Goal: Feedback & Contribution: Leave review/rating

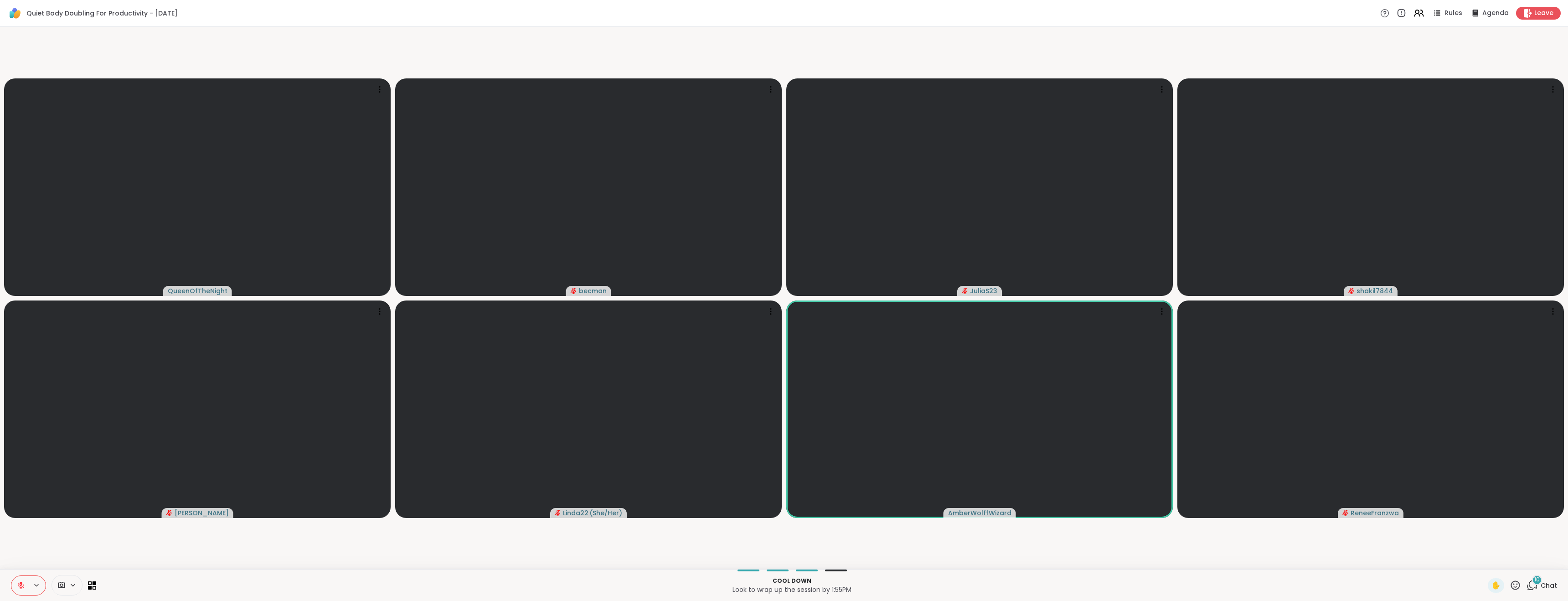
click at [24, 584] on icon at bounding box center [21, 585] width 8 height 8
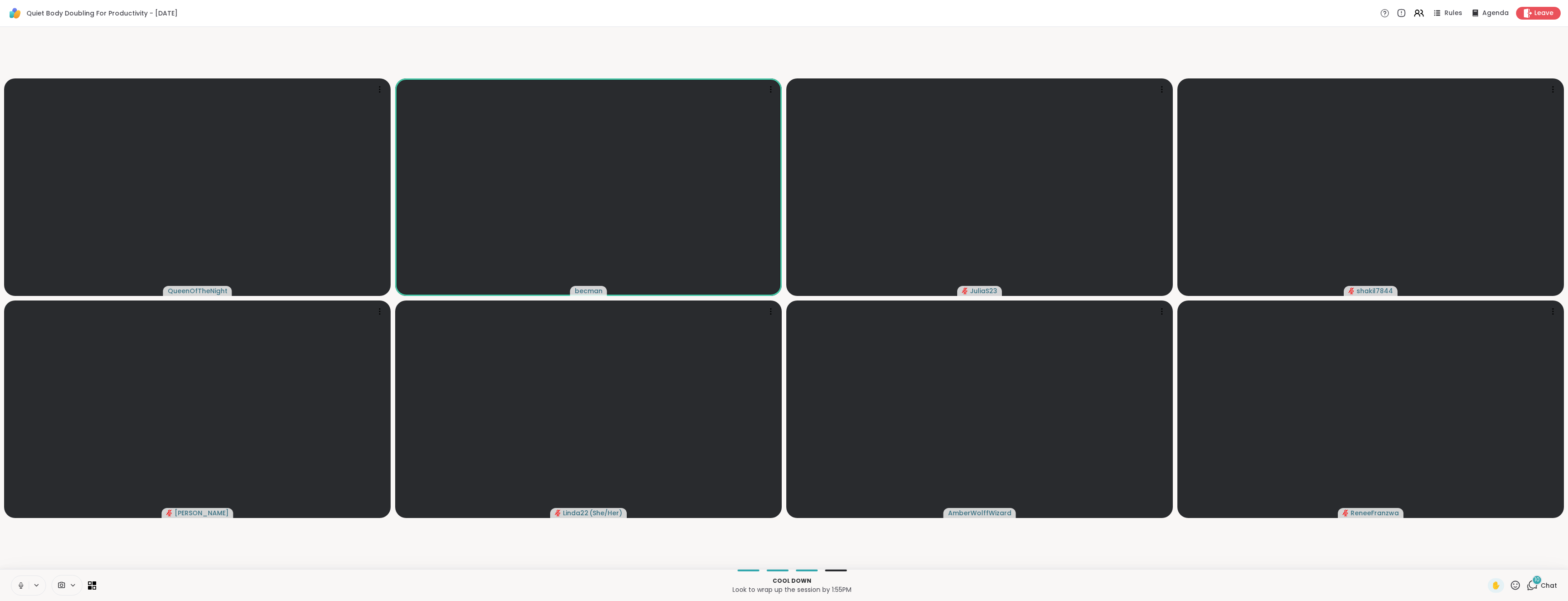
click at [19, 586] on icon at bounding box center [21, 585] width 8 height 8
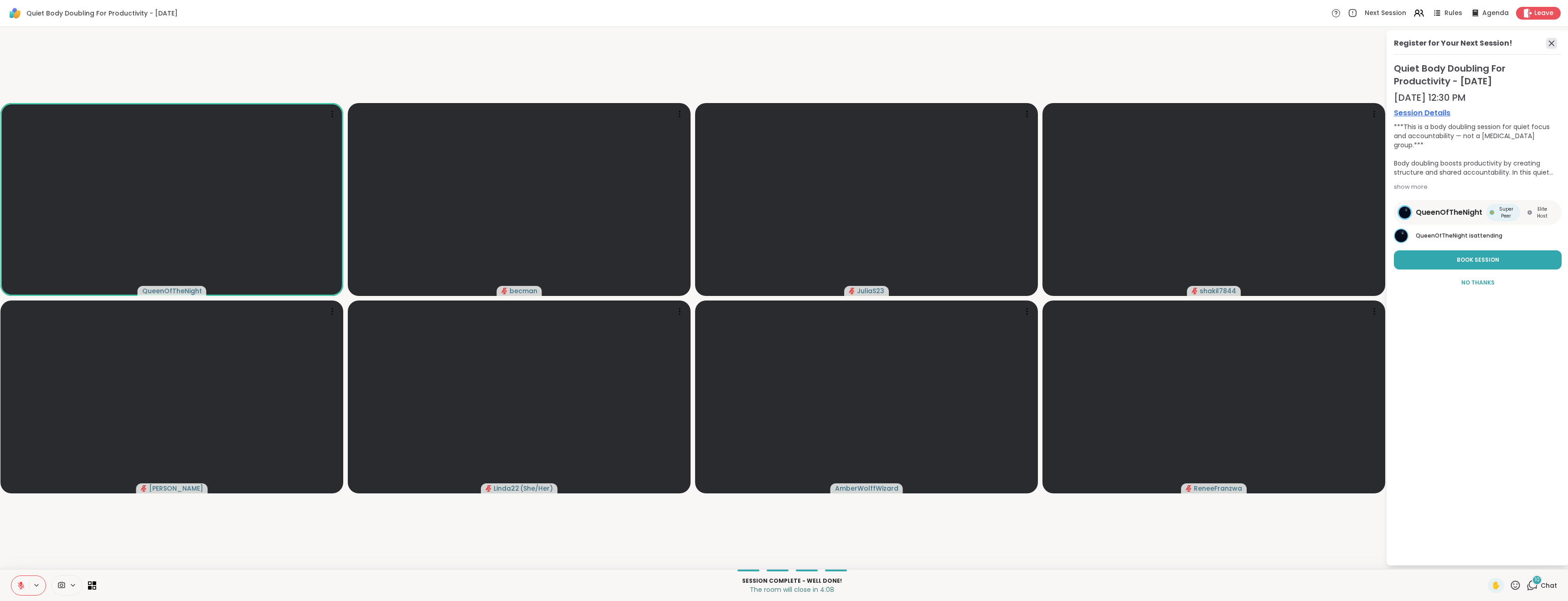
click at [1553, 45] on icon at bounding box center [1552, 43] width 11 height 11
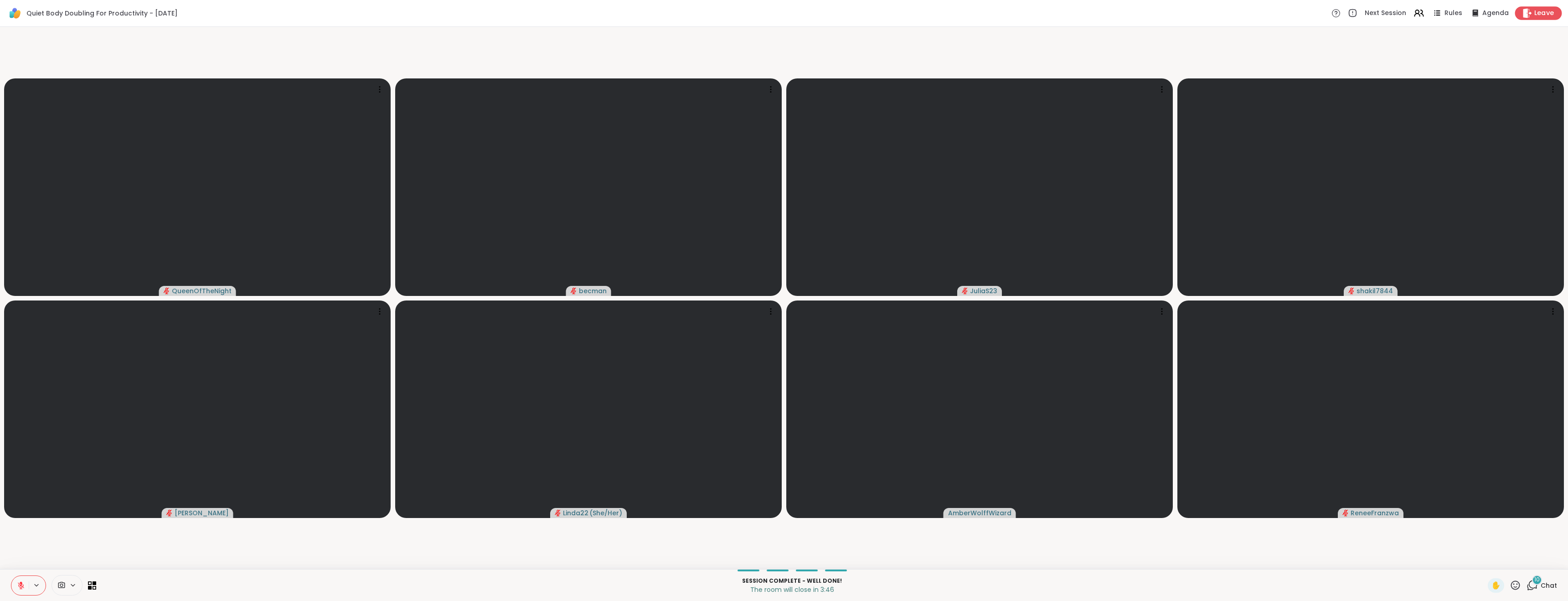
click at [1535, 13] on span "Leave" at bounding box center [1544, 13] width 20 height 10
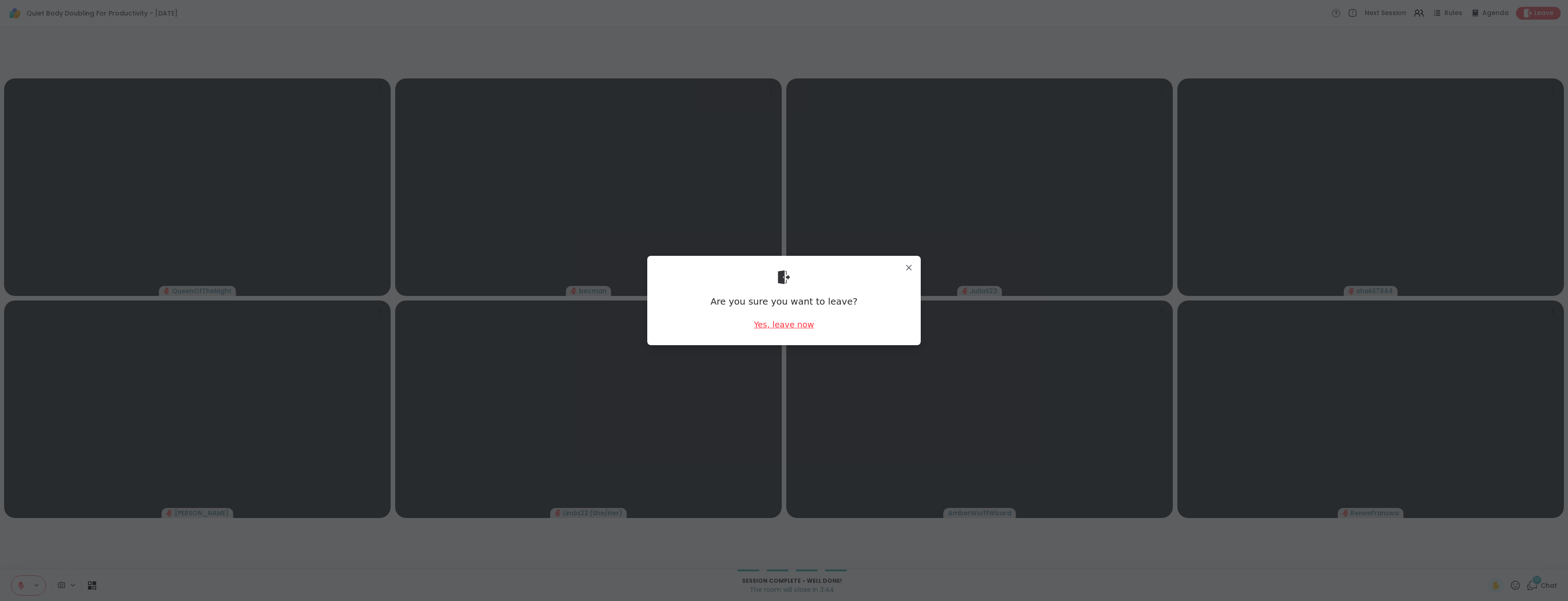
click at [767, 323] on div "Yes, leave now" at bounding box center [784, 324] width 60 height 12
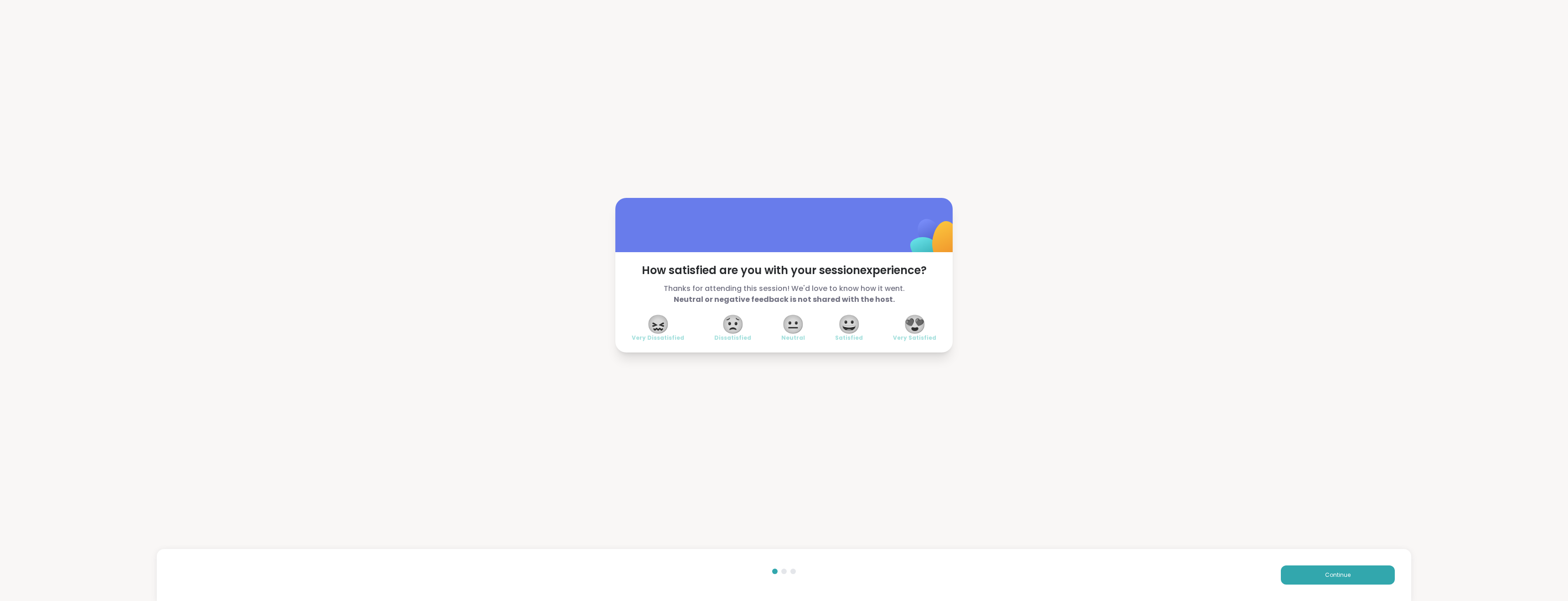
click at [914, 323] on span "😍" at bounding box center [914, 324] width 23 height 16
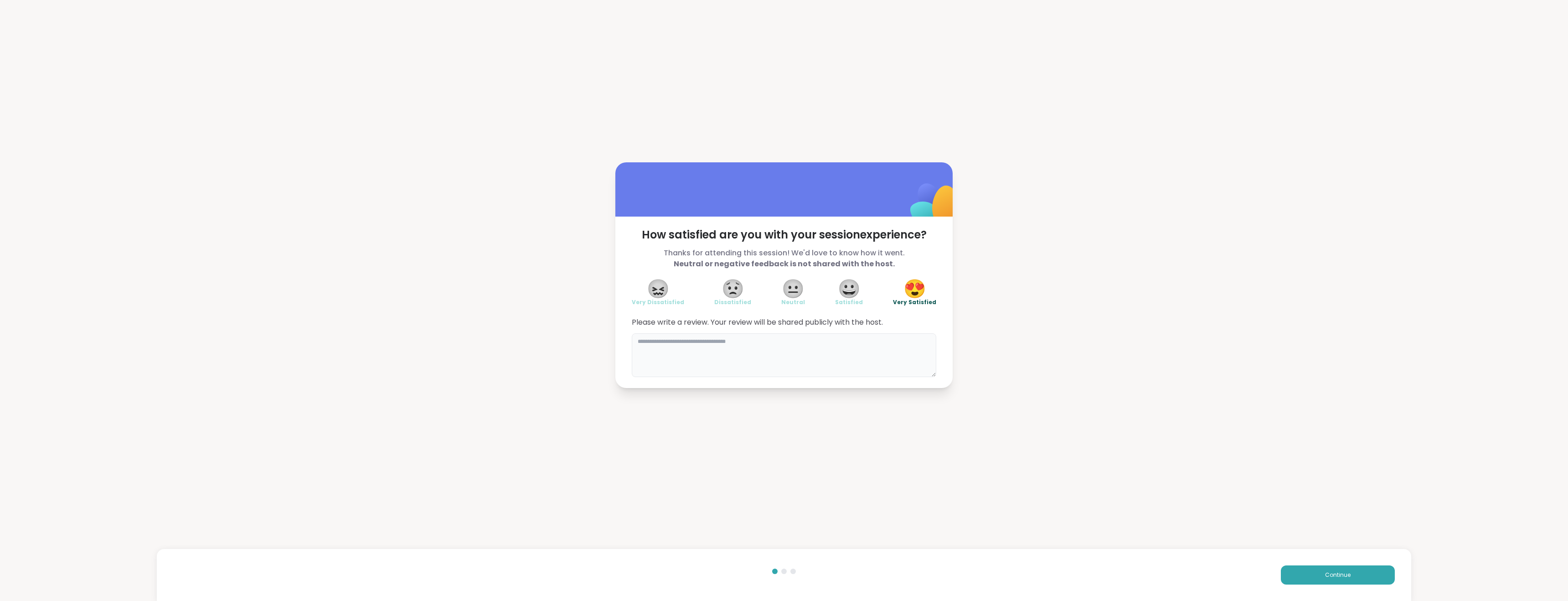
click at [758, 343] on textarea at bounding box center [784, 355] width 304 height 44
type textarea "**********"
click at [1325, 572] on span "Continue" at bounding box center [1338, 575] width 26 height 8
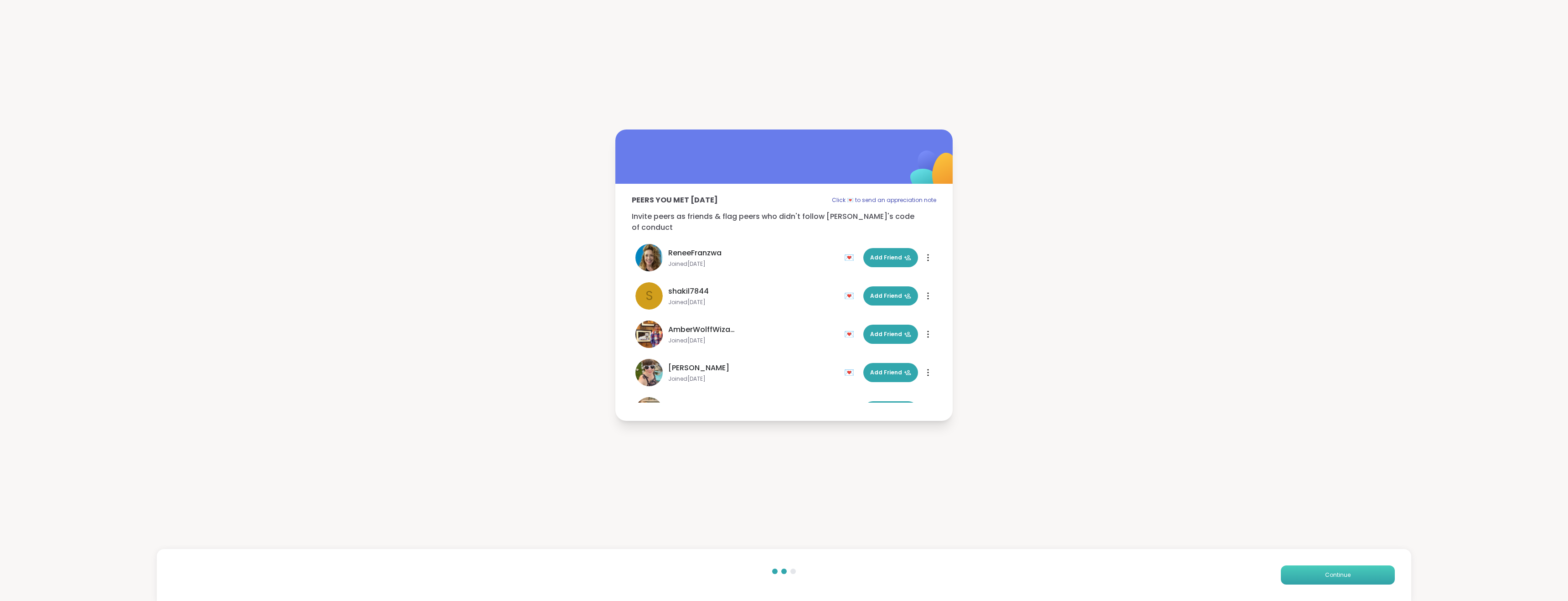
click at [1326, 574] on span "Continue" at bounding box center [1338, 575] width 26 height 8
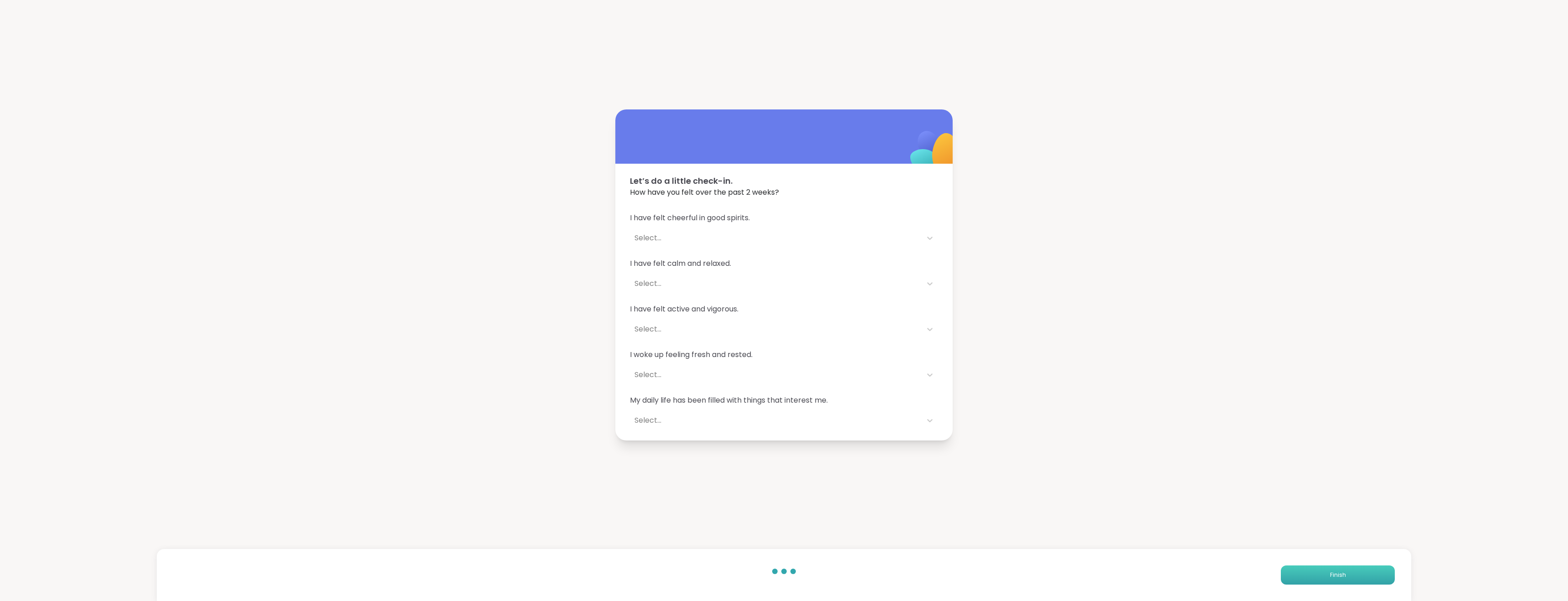
click at [1330, 574] on span "Finish" at bounding box center [1338, 575] width 16 height 8
